Goal: Check status: Check status

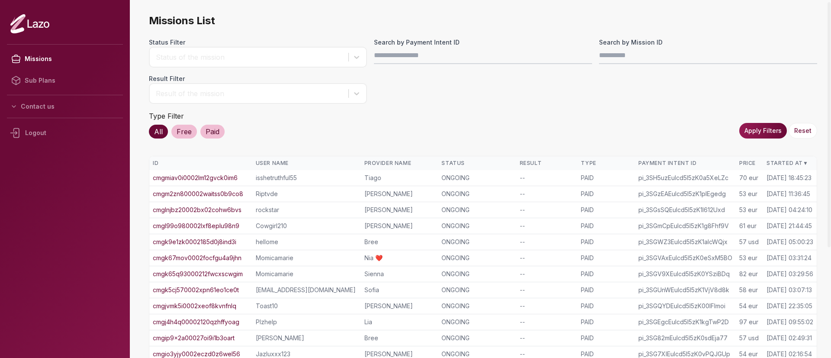
scroll to position [26, 0]
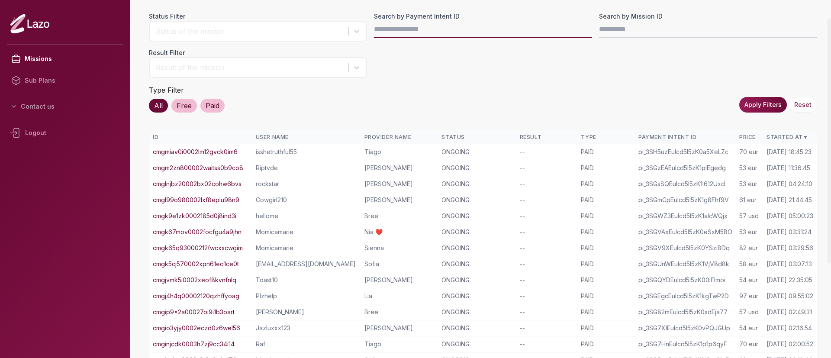
click at [395, 29] on input "Search by Payment Intent ID" at bounding box center [483, 29] width 218 height 17
paste input "**********"
type input "**********"
click at [775, 106] on button "Apply Filters" at bounding box center [763, 105] width 48 height 16
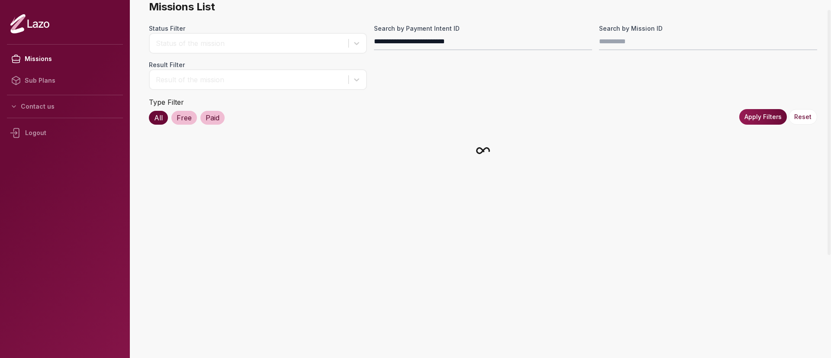
scroll to position [14, 0]
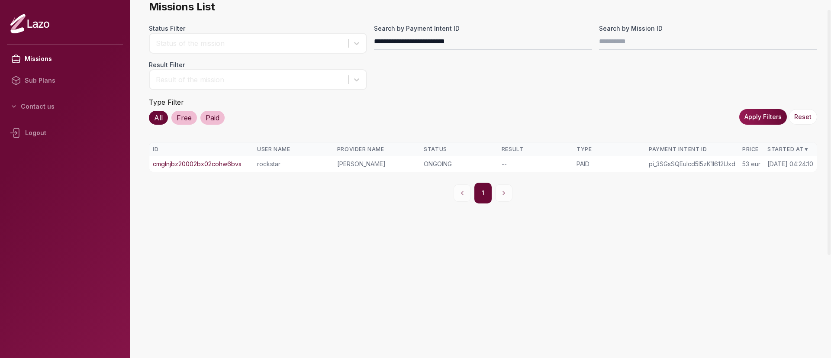
click at [225, 165] on link "cmglnjbz20002bx02cohw6bvs" at bounding box center [197, 164] width 89 height 9
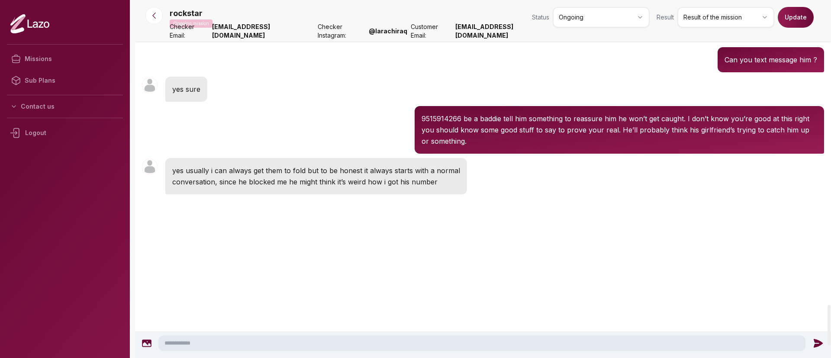
scroll to position [2718, 0]
click at [161, 24] on nav "rockstar Ongoing mission Status Ongoing Result Result of the mission Update Che…" at bounding box center [483, 21] width 696 height 42
click at [158, 20] on button at bounding box center [153, 15] width 17 height 17
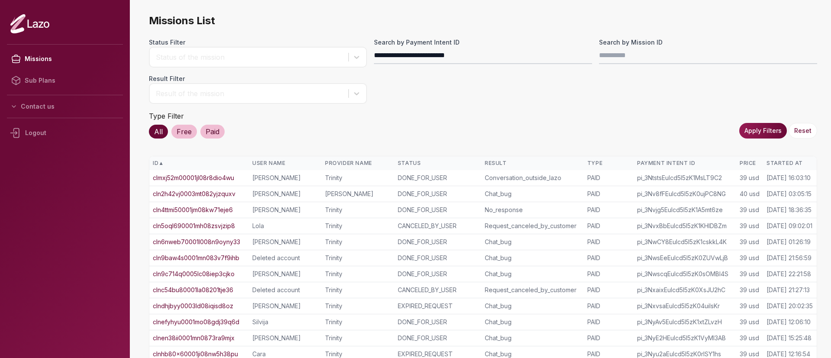
type input "**********"
click at [775, 125] on button "Apply Filters" at bounding box center [763, 131] width 48 height 16
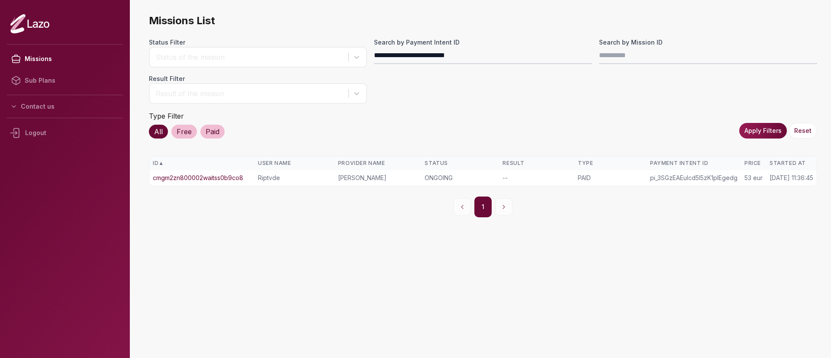
click at [243, 177] on link "cmgm2zn800002waitss0b9co8" at bounding box center [198, 178] width 90 height 9
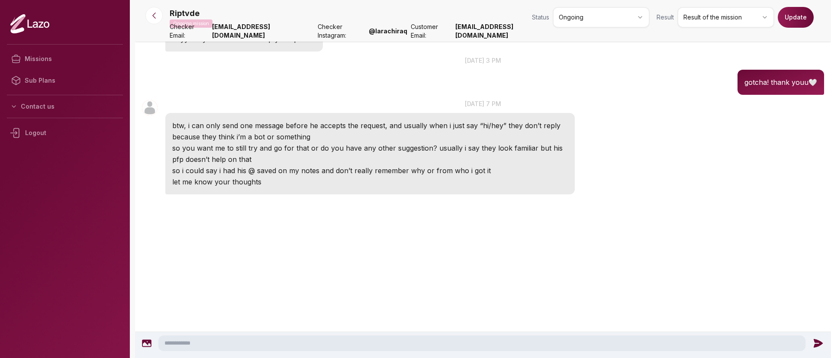
scroll to position [82, 0]
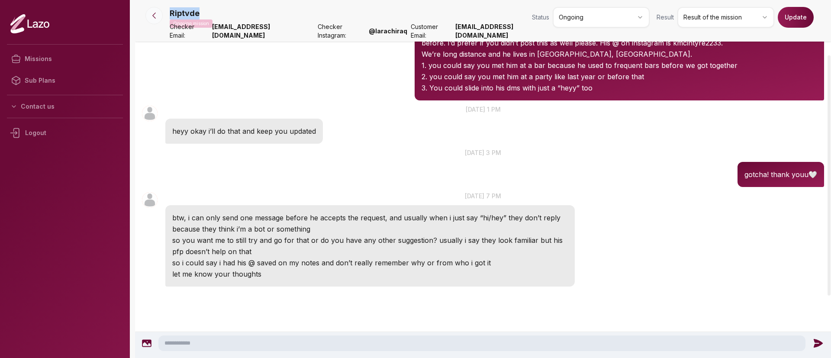
drag, startPoint x: 156, startPoint y: 26, endPoint x: 154, endPoint y: 20, distance: 6.3
click at [154, 20] on div "Riptvde Ongoing mission Status Ongoing Result Result of the mission Update Chec…" at bounding box center [483, 185] width 696 height 530
click at [154, 20] on button at bounding box center [153, 15] width 17 height 17
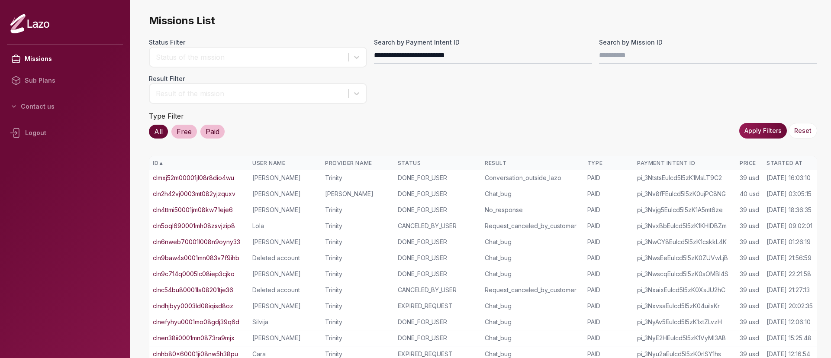
type input "**********"
click at [759, 133] on button "Apply Filters" at bounding box center [763, 131] width 48 height 16
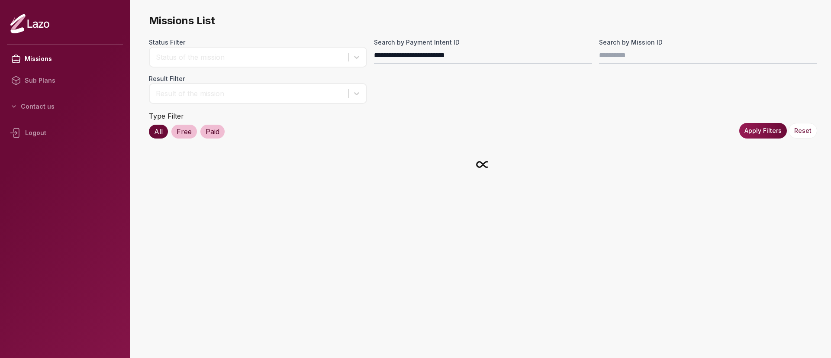
click at [759, 133] on button "Apply Filters" at bounding box center [763, 131] width 48 height 16
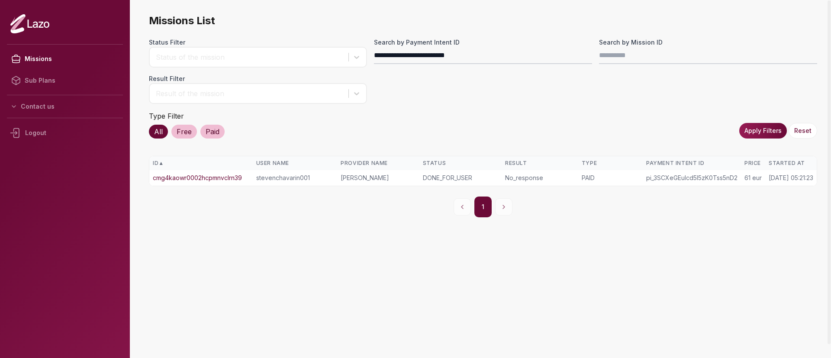
drag, startPoint x: 219, startPoint y: 171, endPoint x: 220, endPoint y: 176, distance: 4.5
click at [220, 176] on td "cmg4kaowr0002hcpmnvclrn39" at bounding box center [200, 178] width 103 height 16
click at [220, 176] on link "cmg4kaowr0002hcpmnvclrn39" at bounding box center [197, 178] width 89 height 9
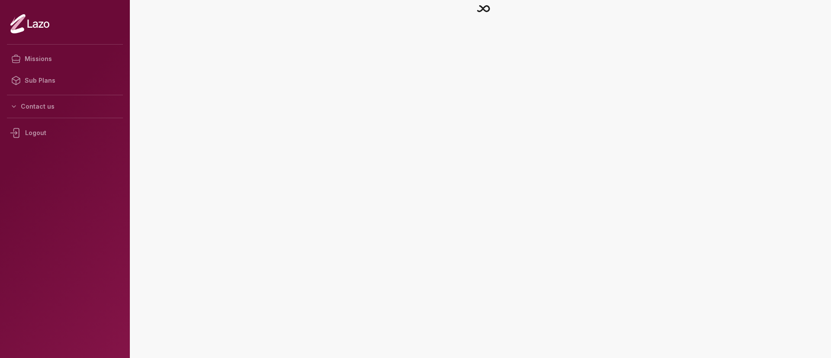
click at [220, 176] on main at bounding box center [483, 179] width 696 height 358
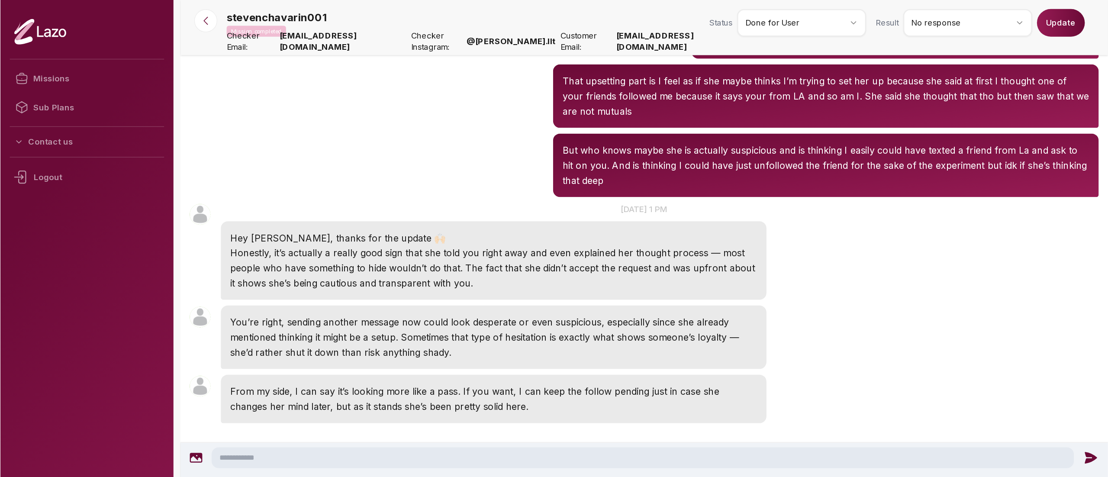
scroll to position [495, 0]
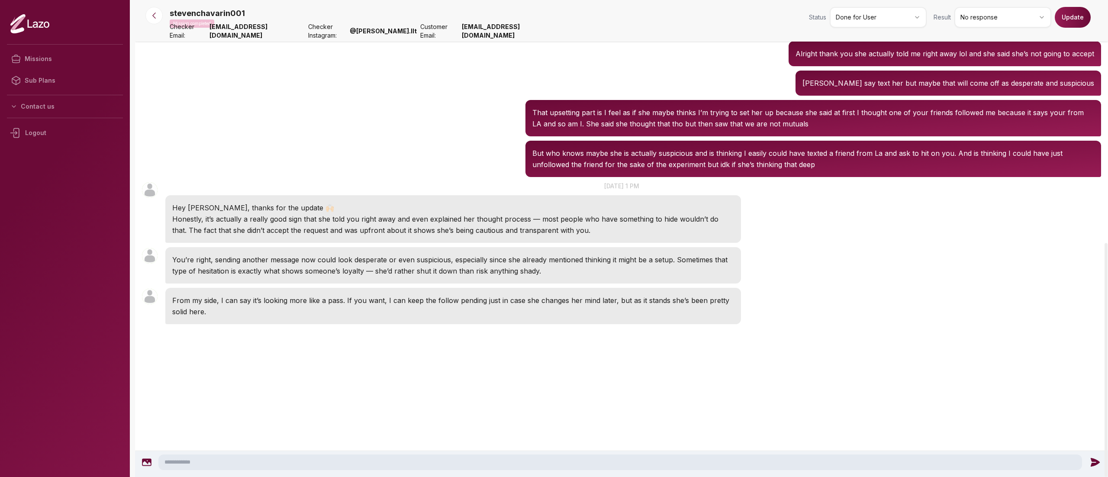
drag, startPoint x: 790, startPoint y: 0, endPoint x: 700, endPoint y: 325, distance: 336.8
click at [700, 326] on div at bounding box center [621, 360] width 973 height 69
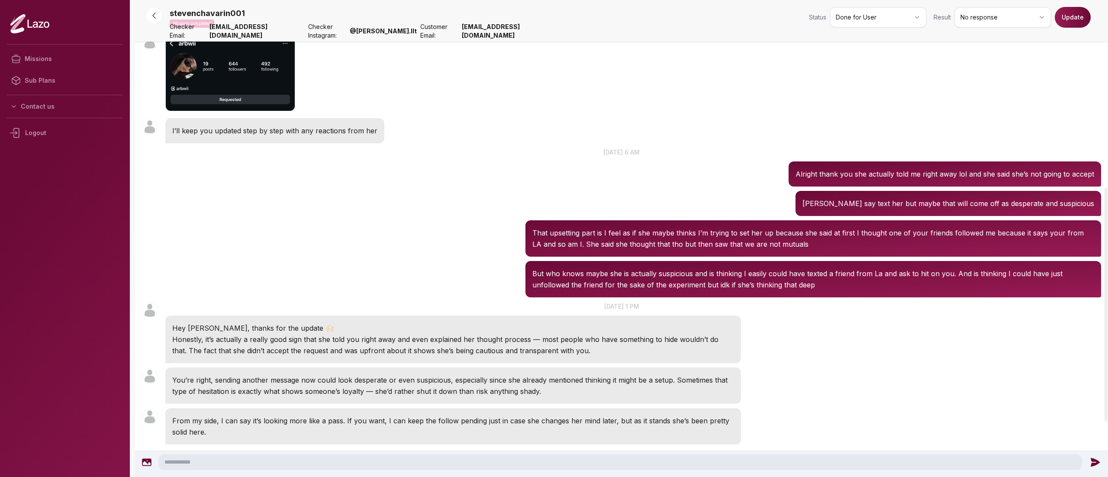
scroll to position [385, 0]
